Goal: Check status: Check status

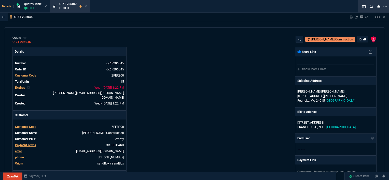
select select "12: [PERSON_NAME]"
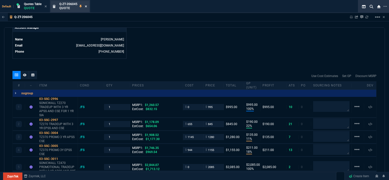
click at [87, 7] on icon at bounding box center [86, 6] width 2 height 2
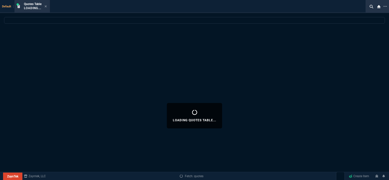
select select
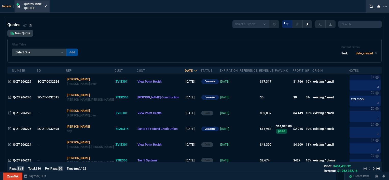
click at [46, 6] on icon at bounding box center [46, 6] width 2 height 2
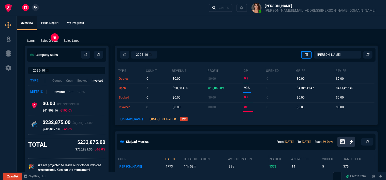
click at [57, 39] on p "Sales Orders" at bounding box center [49, 40] width 17 height 5
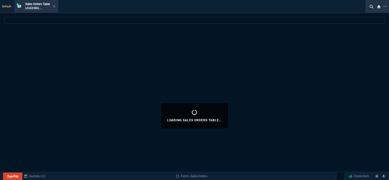
select select
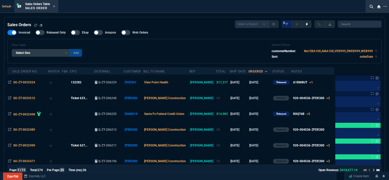
click at [315, 112] on td "R0Q76B +5 x1 R0Q76B x2 R0Q47A x2 R0Q67A x2 J9283D x1 CONFIGURATION x1 H27Z4E" at bounding box center [312, 114] width 43 height 16
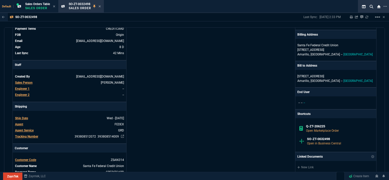
scroll to position [25, 0]
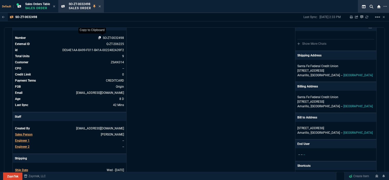
click at [98, 37] on icon at bounding box center [99, 37] width 3 height 3
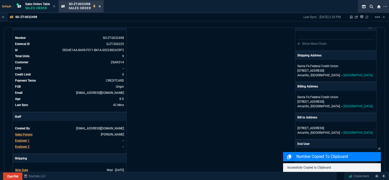
click at [100, 5] on icon at bounding box center [99, 6] width 2 height 3
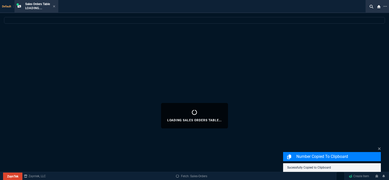
select select
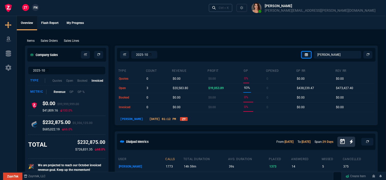
click at [229, 7] on div "Ctrl + K" at bounding box center [224, 8] width 10 height 4
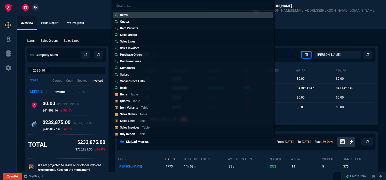
click at [92, 37] on div "Items Quotes Item Variants Sales Orders Sales Lines Sales Invoices Purchase Ord…" at bounding box center [193, 90] width 386 height 180
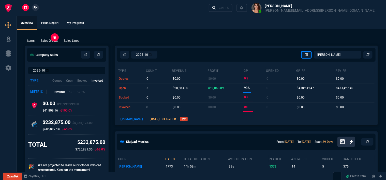
click at [50, 41] on p "Sales Orders" at bounding box center [49, 40] width 17 height 5
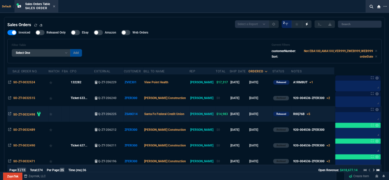
click at [316, 116] on td "R0Q76B +5 x1 R0Q76B x2 R0Q47A x2 R0Q67A x2 J9283D x1 CONFIGURATION x1 H27Z4E" at bounding box center [312, 114] width 43 height 16
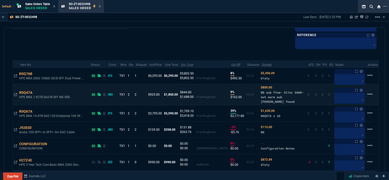
scroll to position [305, 0]
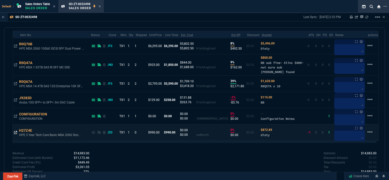
click at [16, 131] on icon at bounding box center [15, 132] width 3 height 3
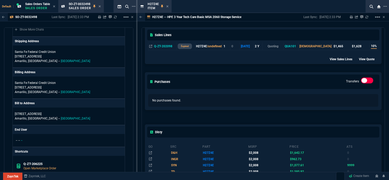
scroll to position [84, 0]
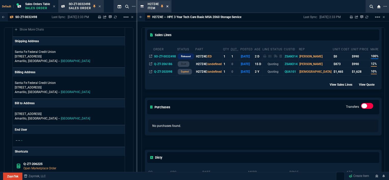
click at [167, 7] on icon at bounding box center [167, 6] width 2 height 2
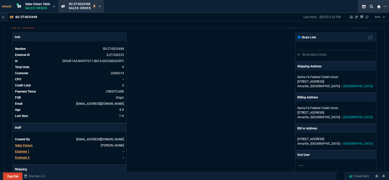
scroll to position [0, 0]
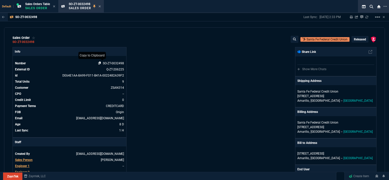
click at [99, 63] on icon at bounding box center [99, 63] width 3 height 3
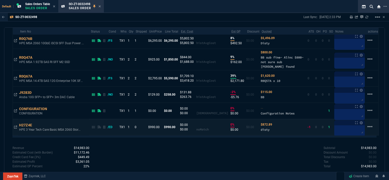
scroll to position [313, 0]
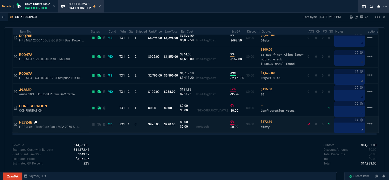
click at [35, 121] on icon at bounding box center [35, 122] width 3 height 3
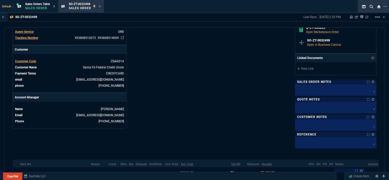
scroll to position [135, 0]
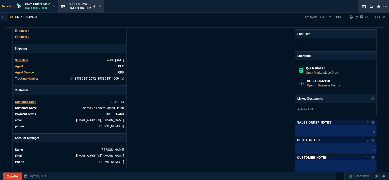
drag, startPoint x: 70, startPoint y: 78, endPoint x: 79, endPoint y: 80, distance: 9.4
click at [70, 78] on icon at bounding box center [71, 78] width 3 height 3
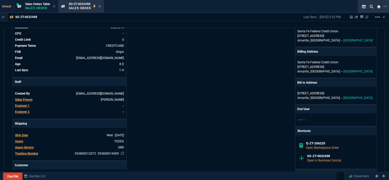
scroll to position [0, 0]
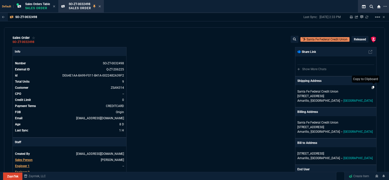
click at [371, 86] on icon at bounding box center [372, 87] width 3 height 3
click at [74, 118] on icon at bounding box center [72, 117] width 3 height 3
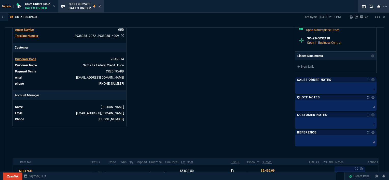
scroll to position [305, 0]
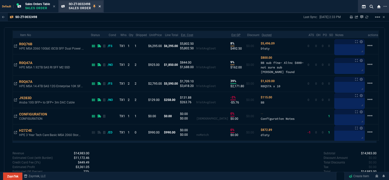
click at [101, 7] on icon at bounding box center [99, 6] width 2 height 3
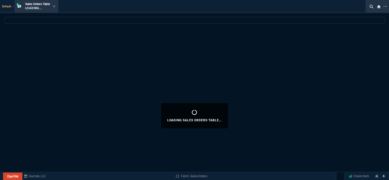
click at [55, 5] on icon at bounding box center [54, 6] width 2 height 3
